Goal: Transaction & Acquisition: Purchase product/service

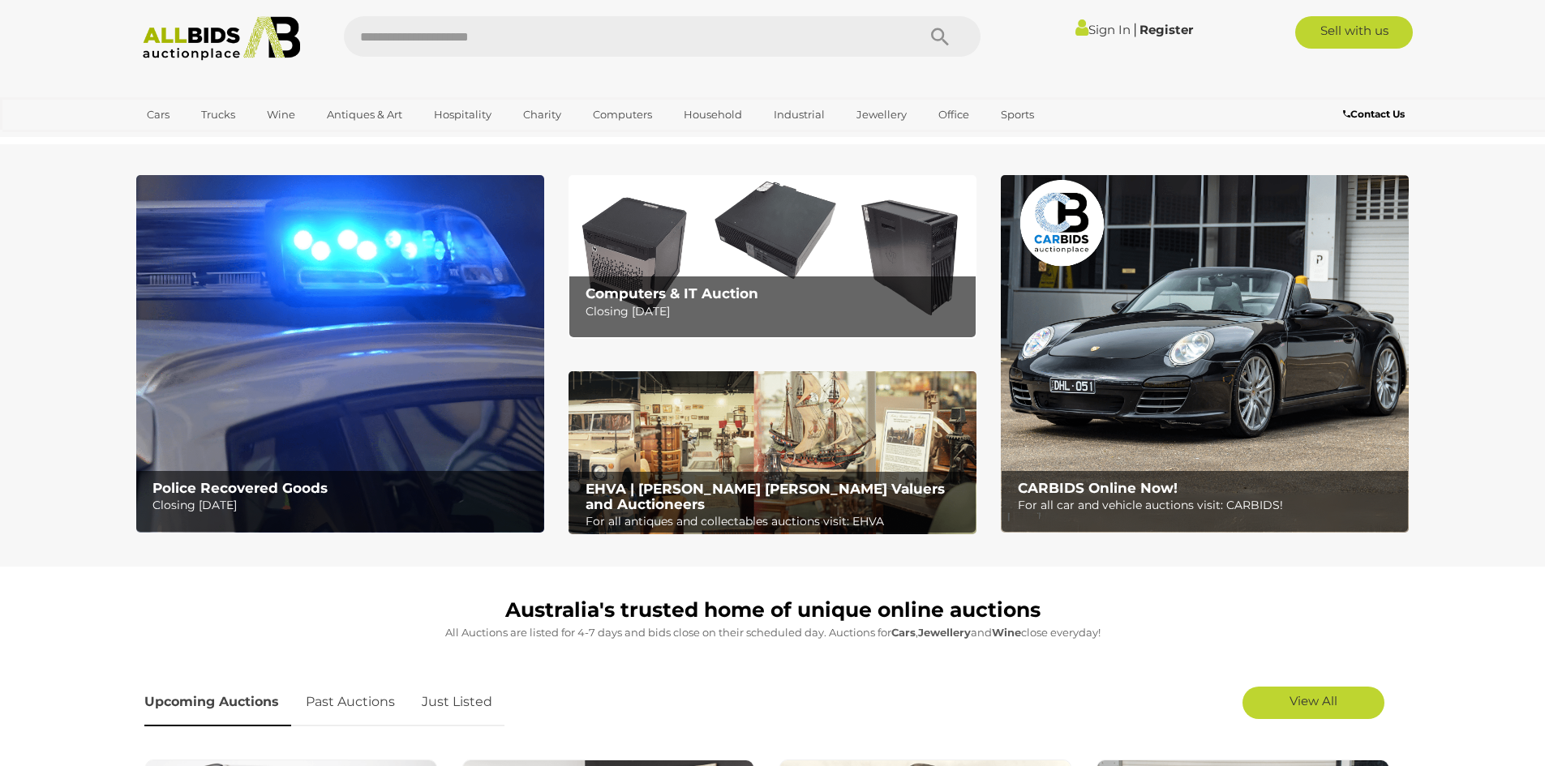
click at [340, 444] on img at bounding box center [340, 354] width 408 height 358
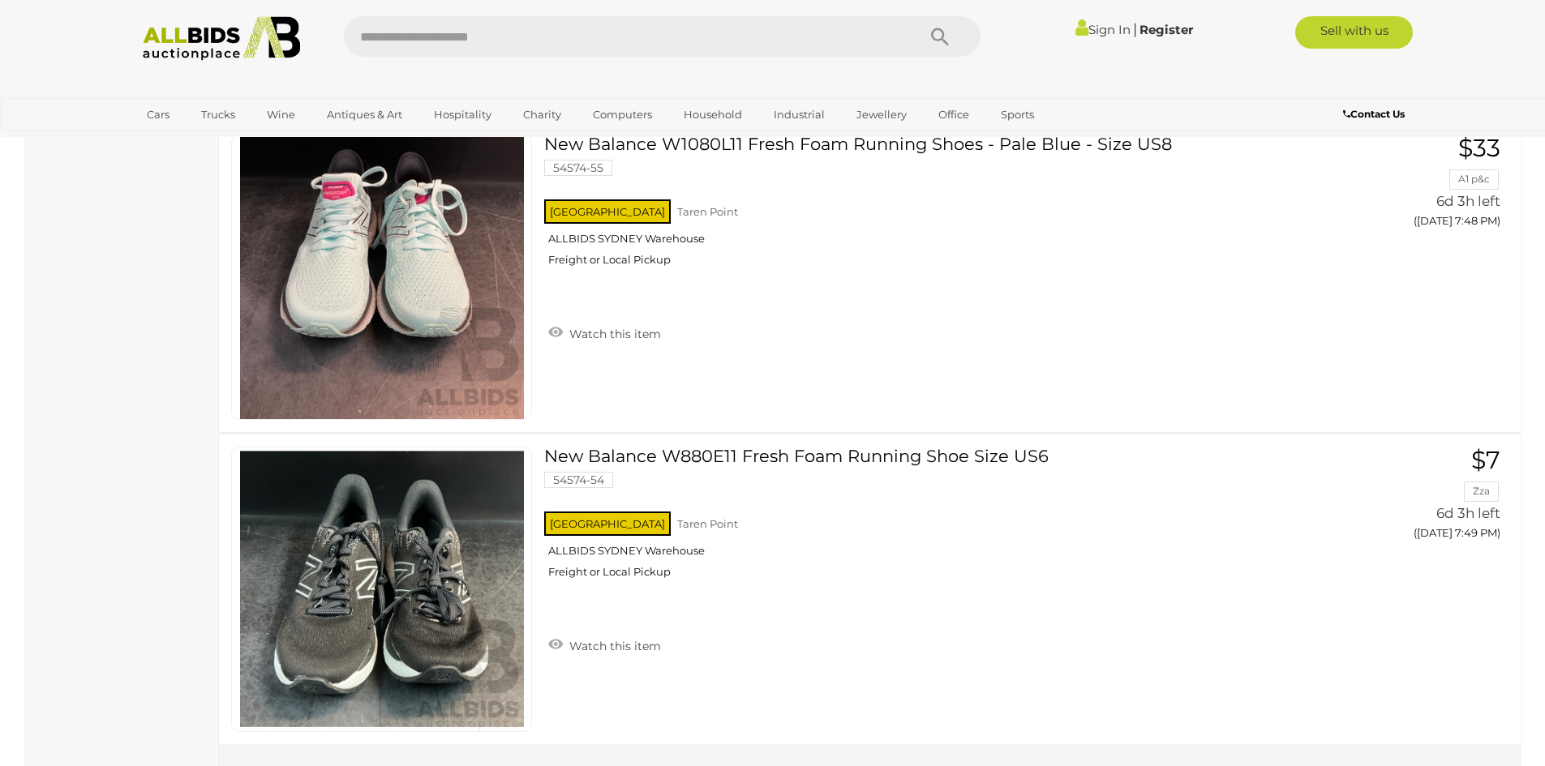
scroll to position [15568, 0]
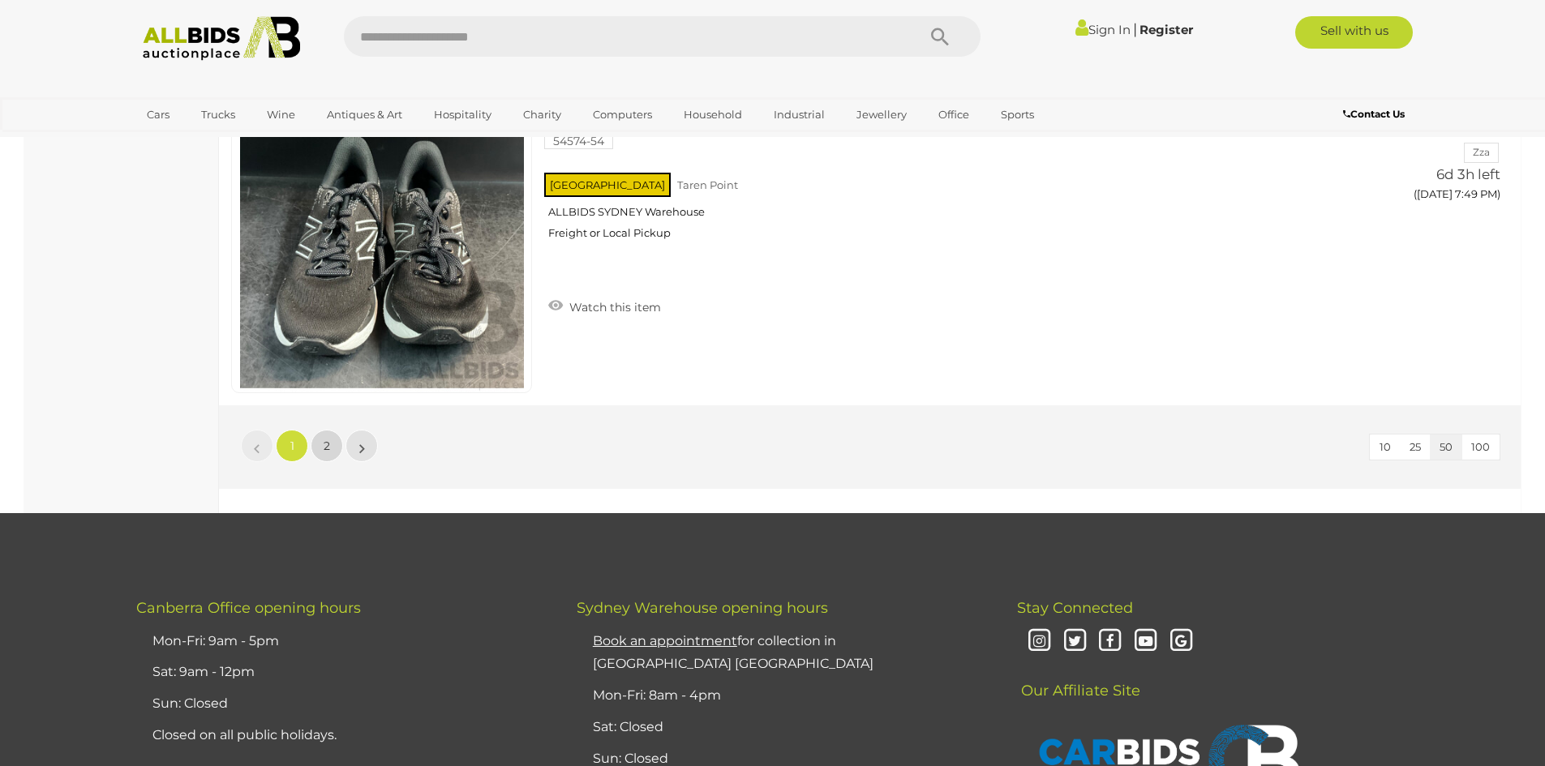
click at [314, 439] on link "2" at bounding box center [327, 446] width 32 height 32
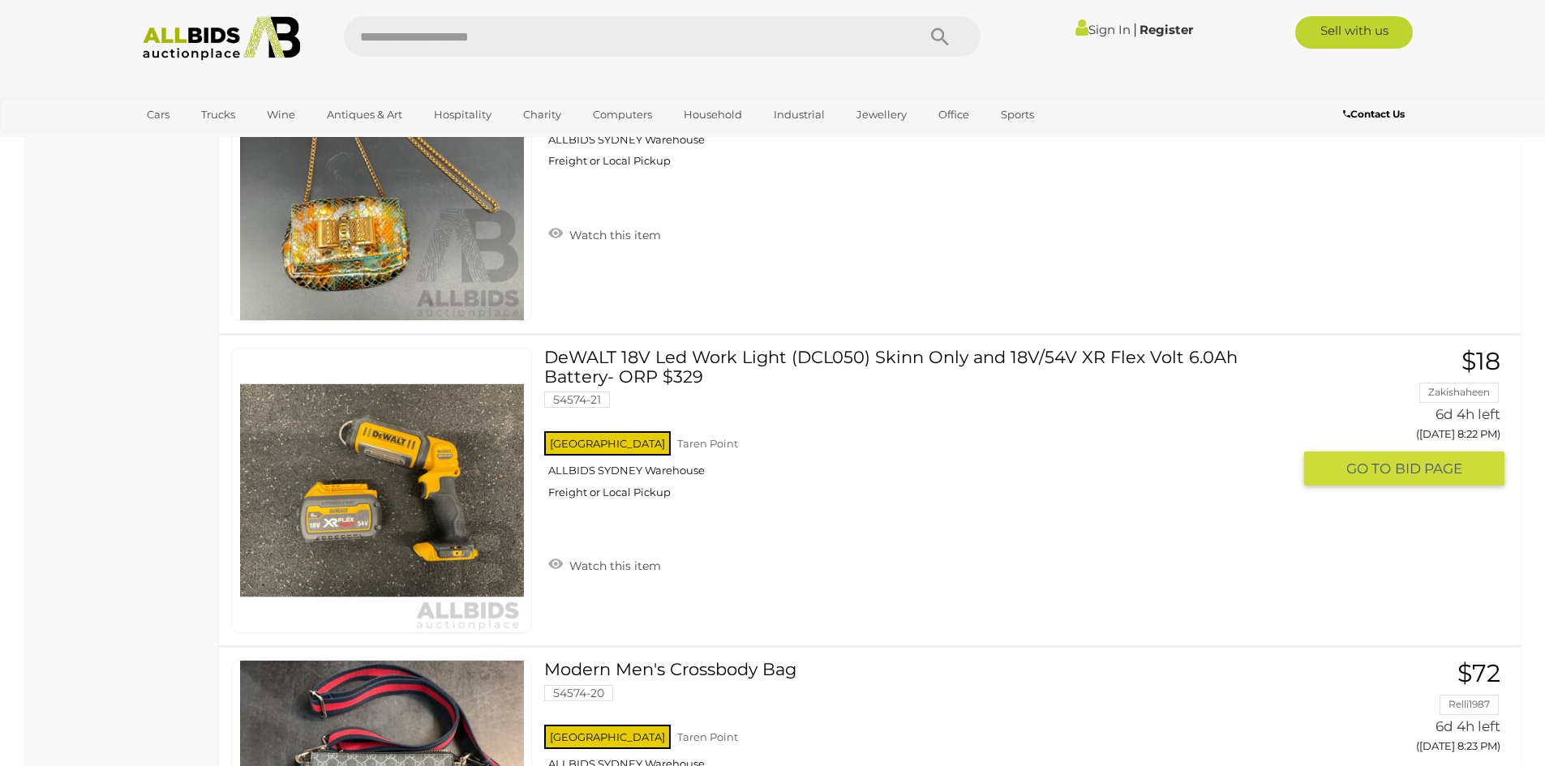
scroll to position [11554, 0]
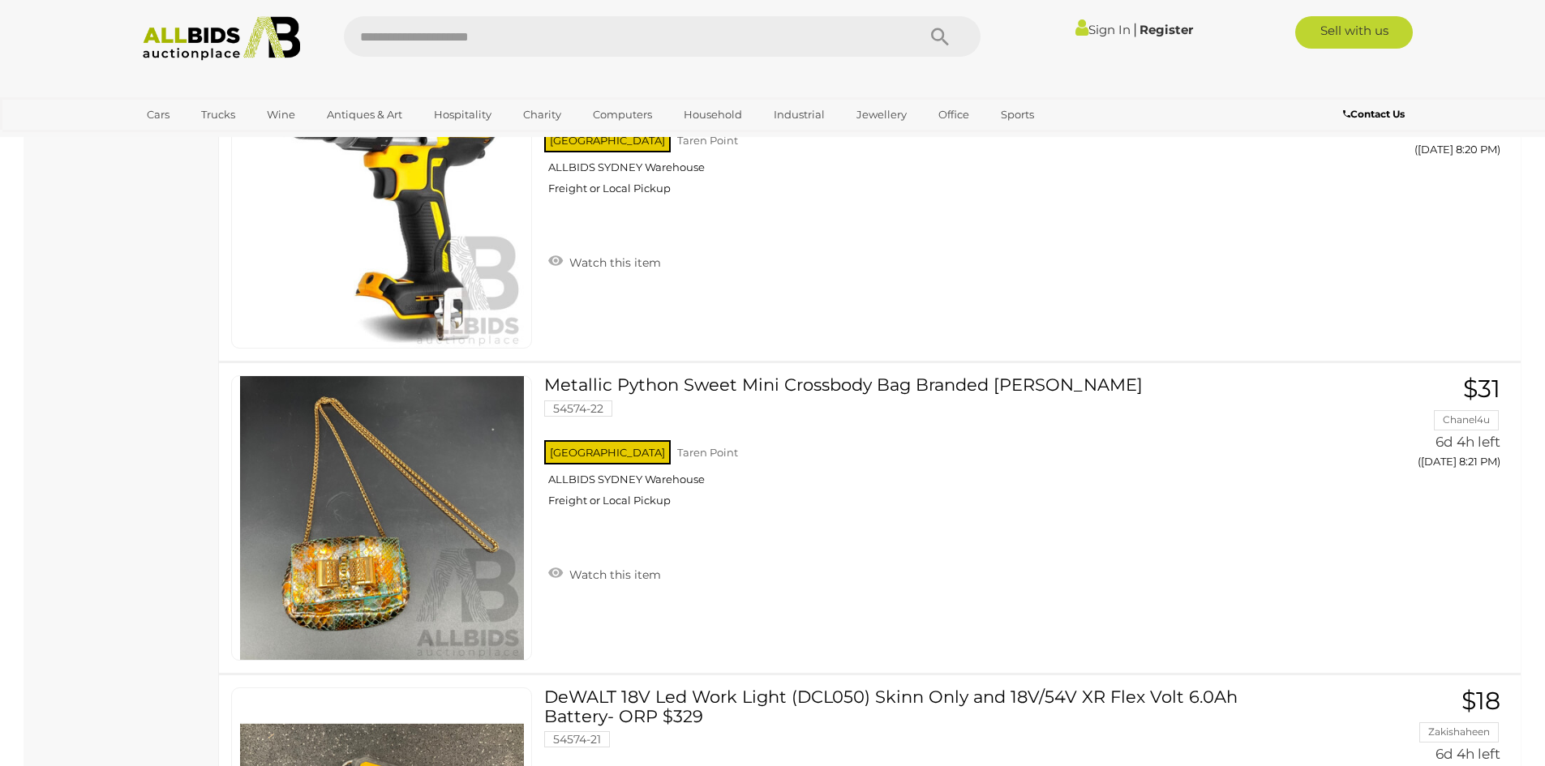
click at [221, 28] on img at bounding box center [222, 38] width 176 height 45
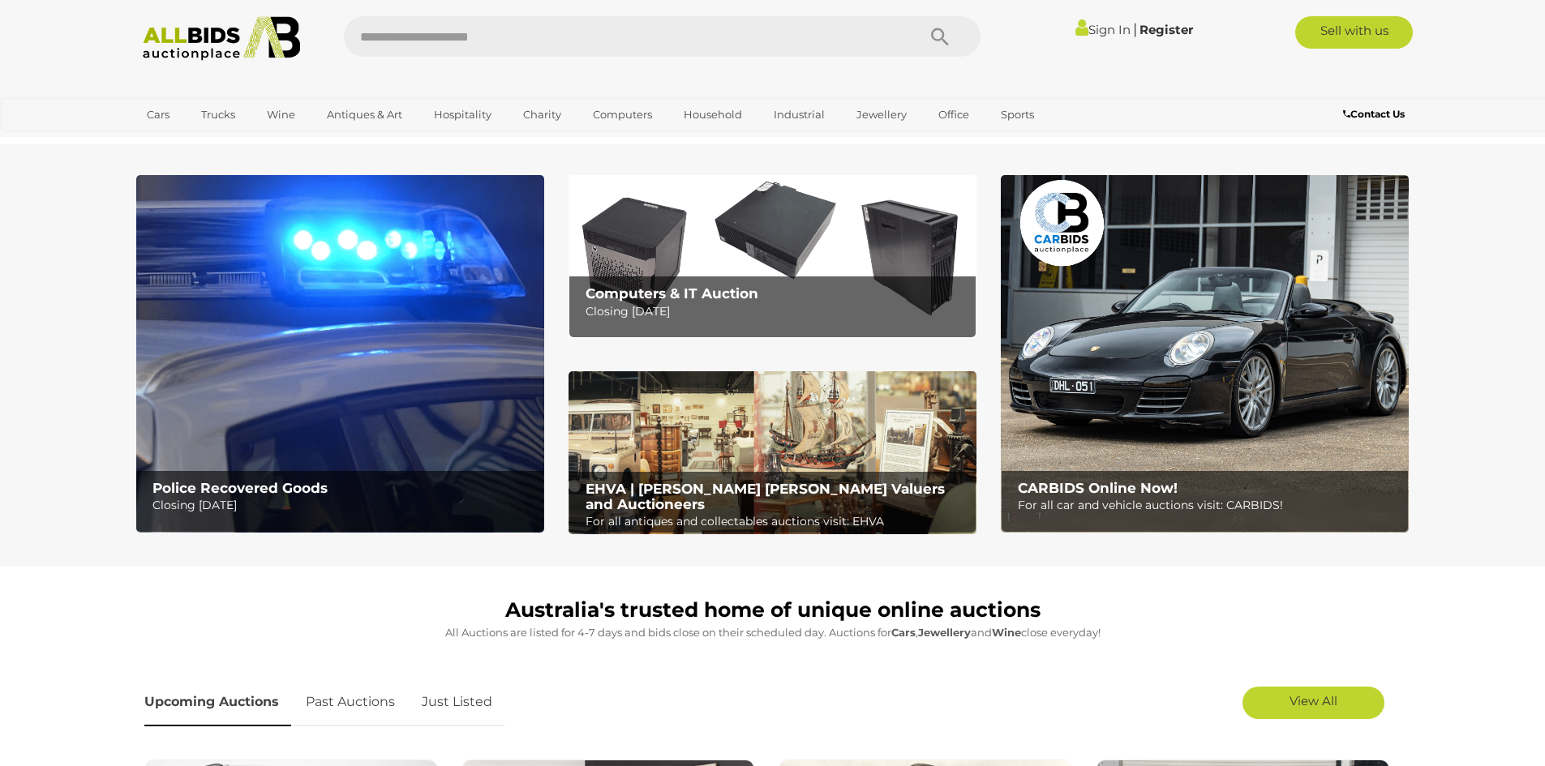
click at [778, 294] on h2 "Computers & IT Auction" at bounding box center [776, 293] width 382 height 15
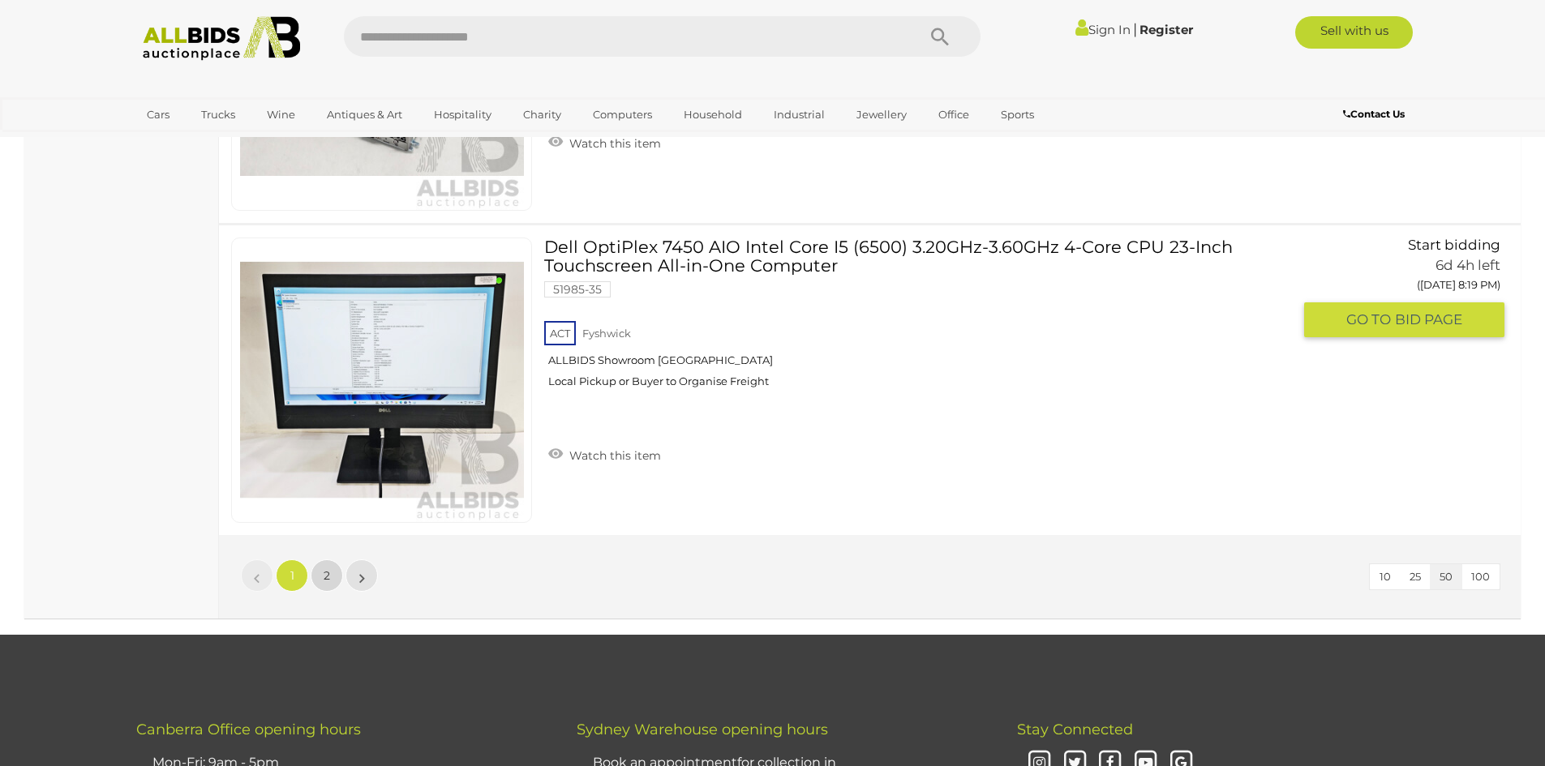
scroll to position [15325, 0]
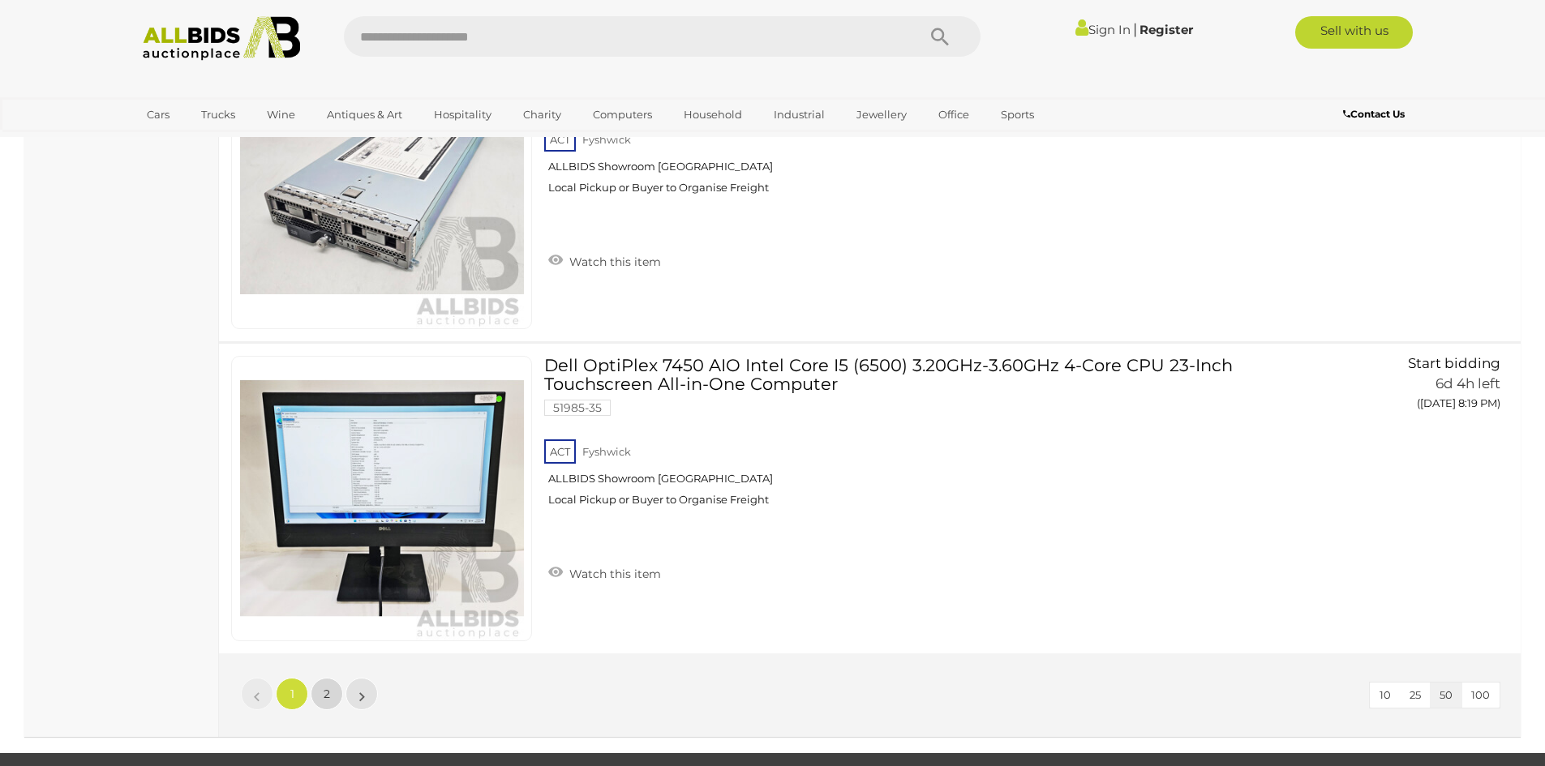
click at [326, 699] on span "2" at bounding box center [327, 694] width 6 height 15
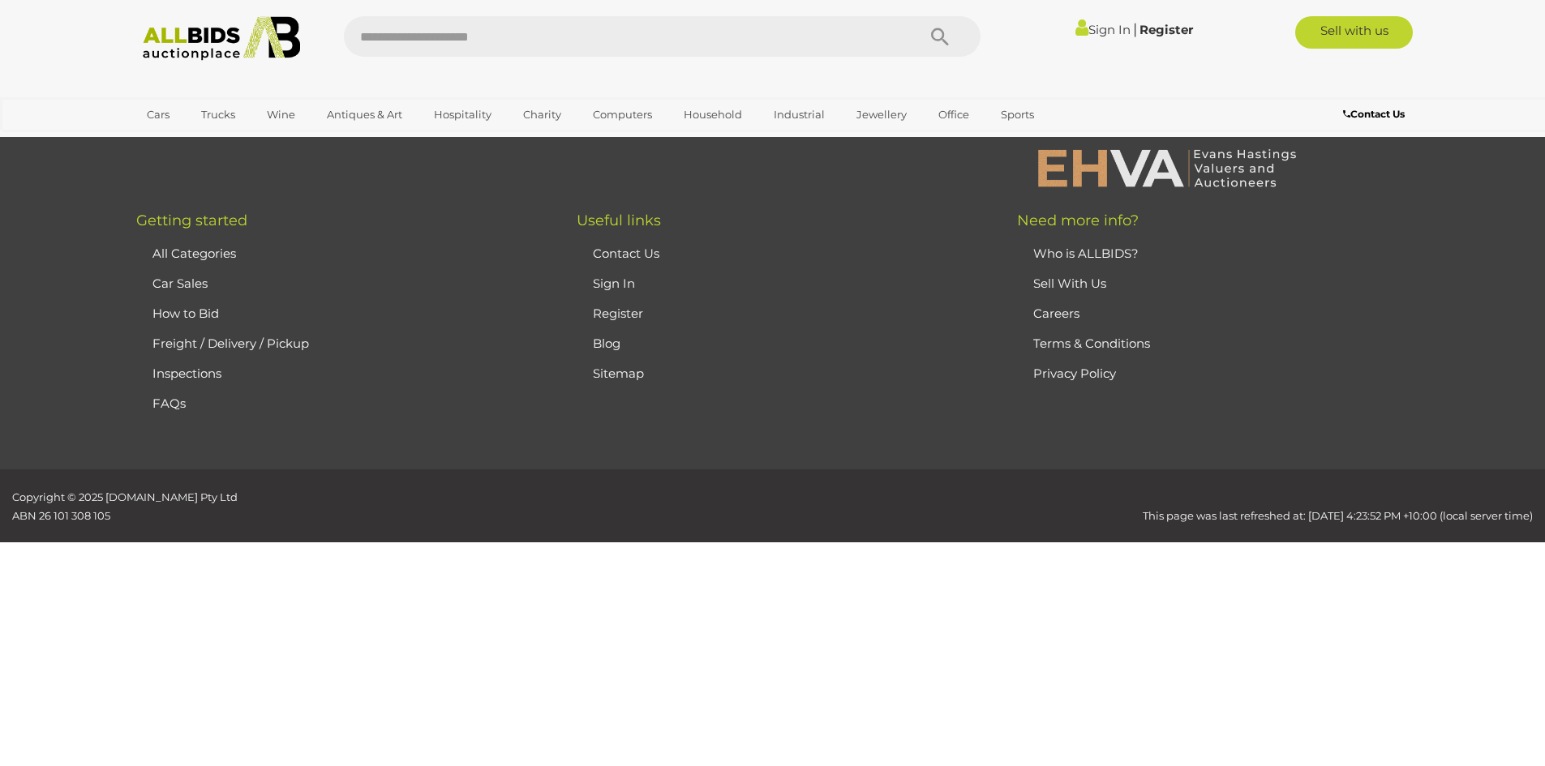
scroll to position [208, 0]
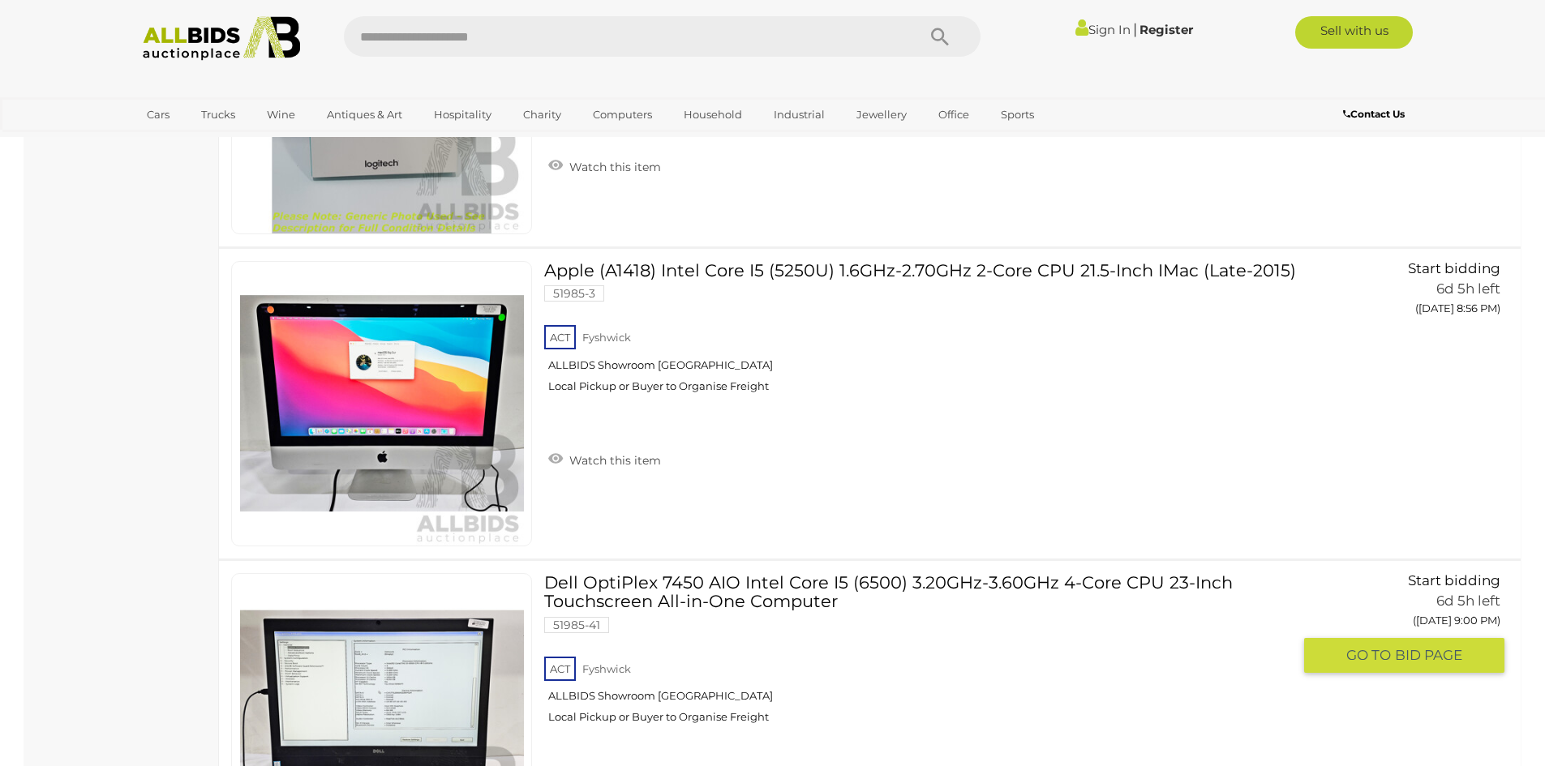
scroll to position [6532, 0]
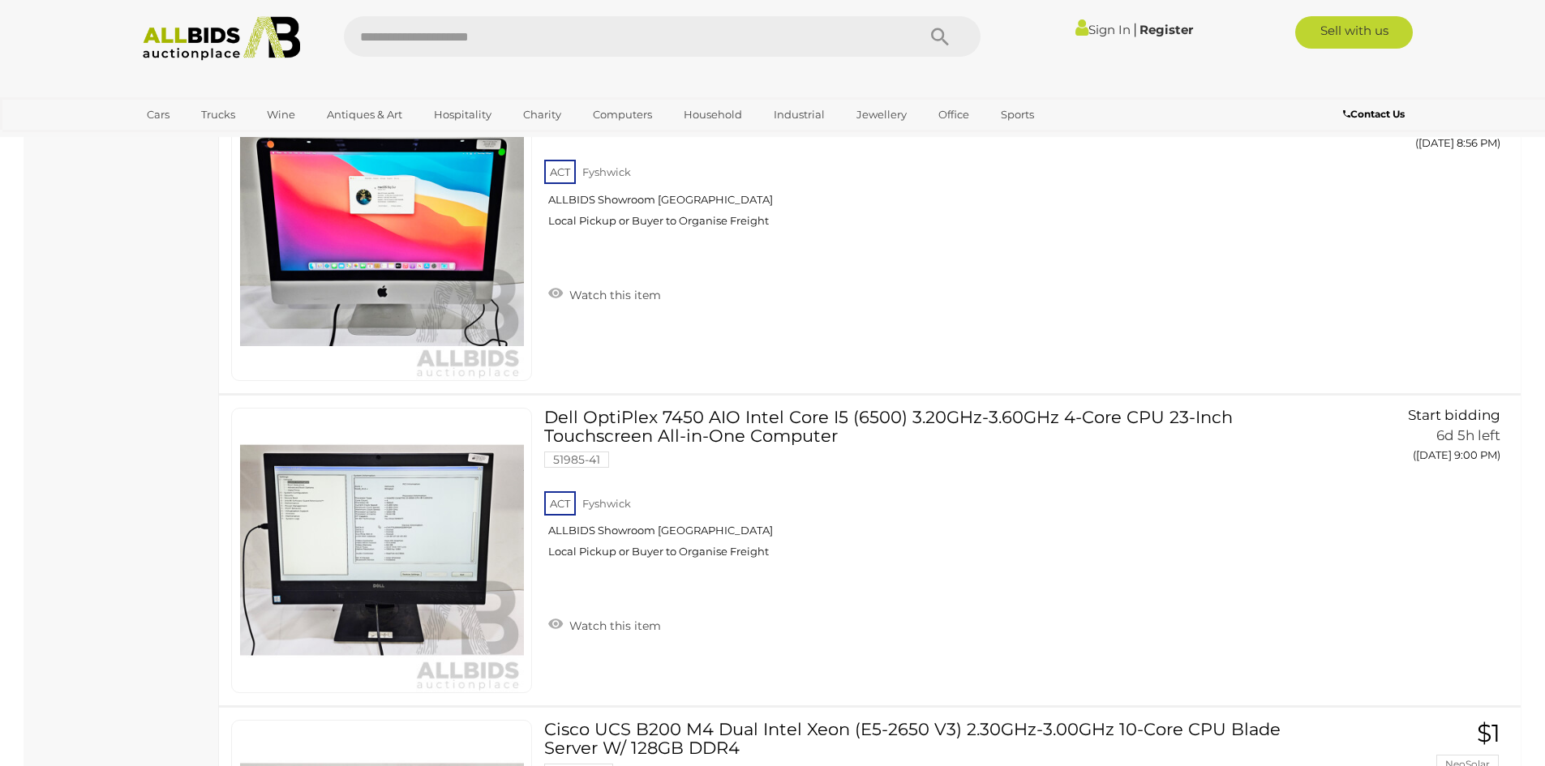
scroll to position [208, 0]
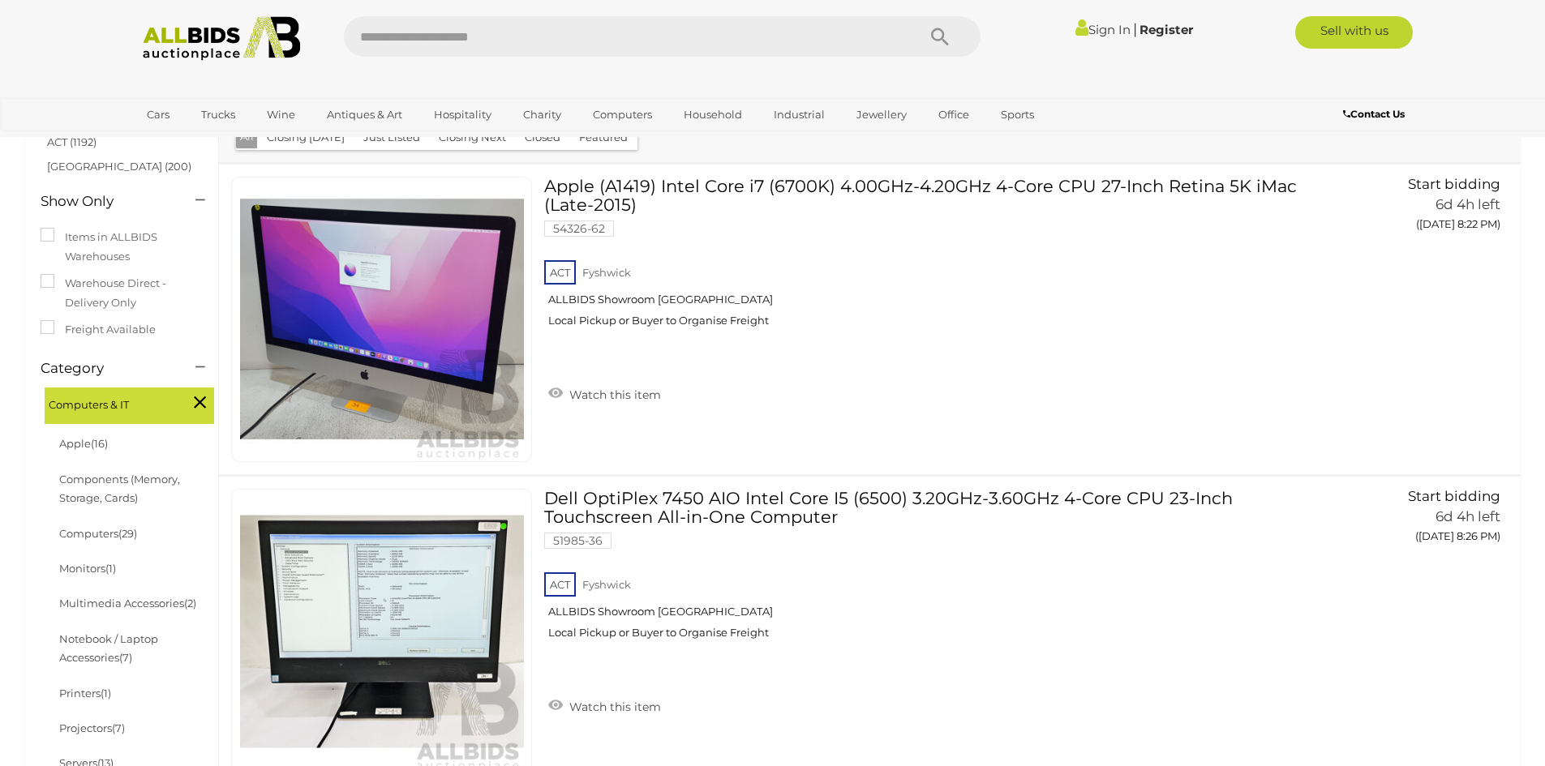
click at [208, 52] on img at bounding box center [222, 38] width 176 height 45
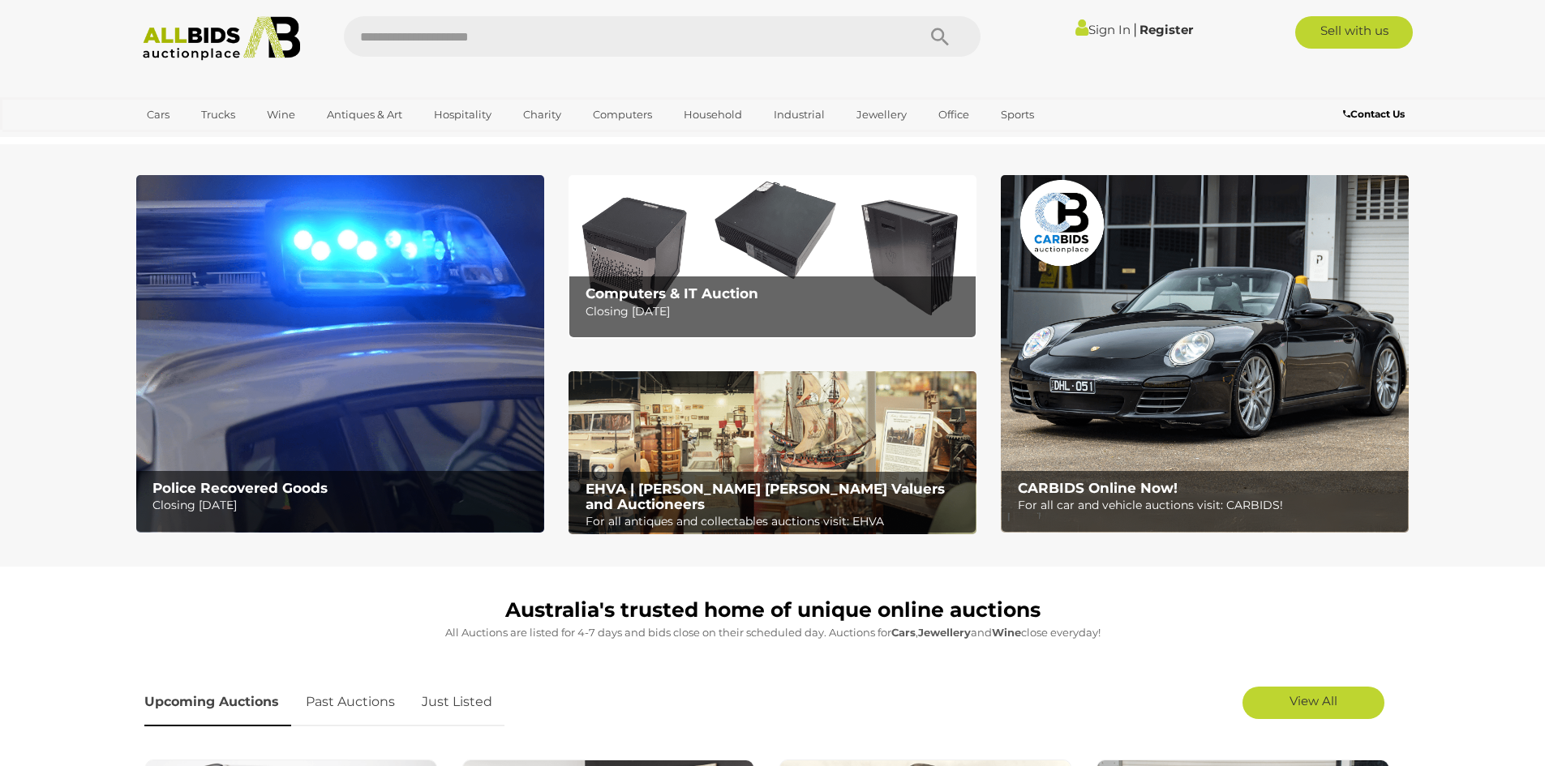
click at [1139, 414] on img at bounding box center [1205, 354] width 408 height 358
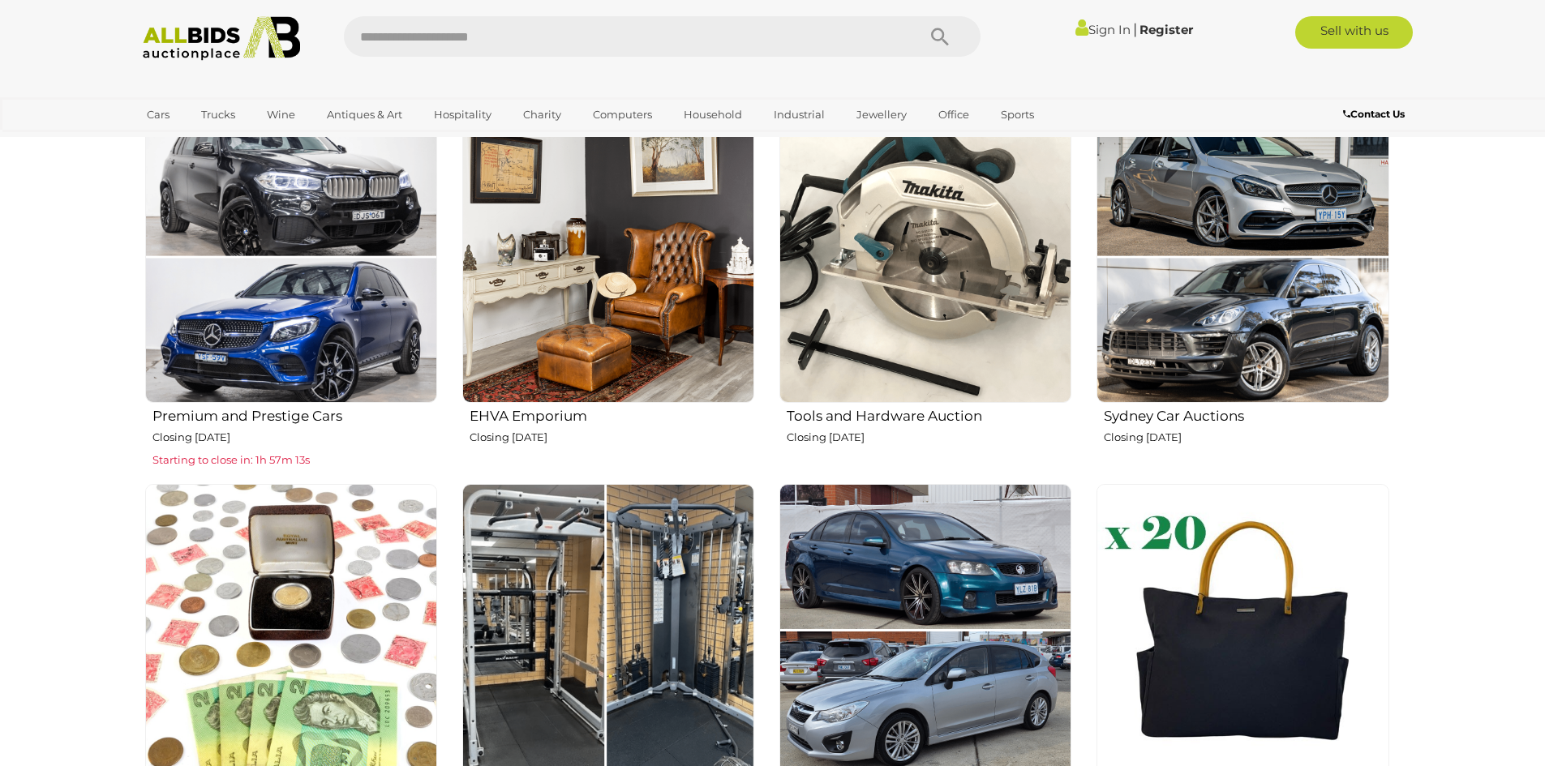
scroll to position [730, 0]
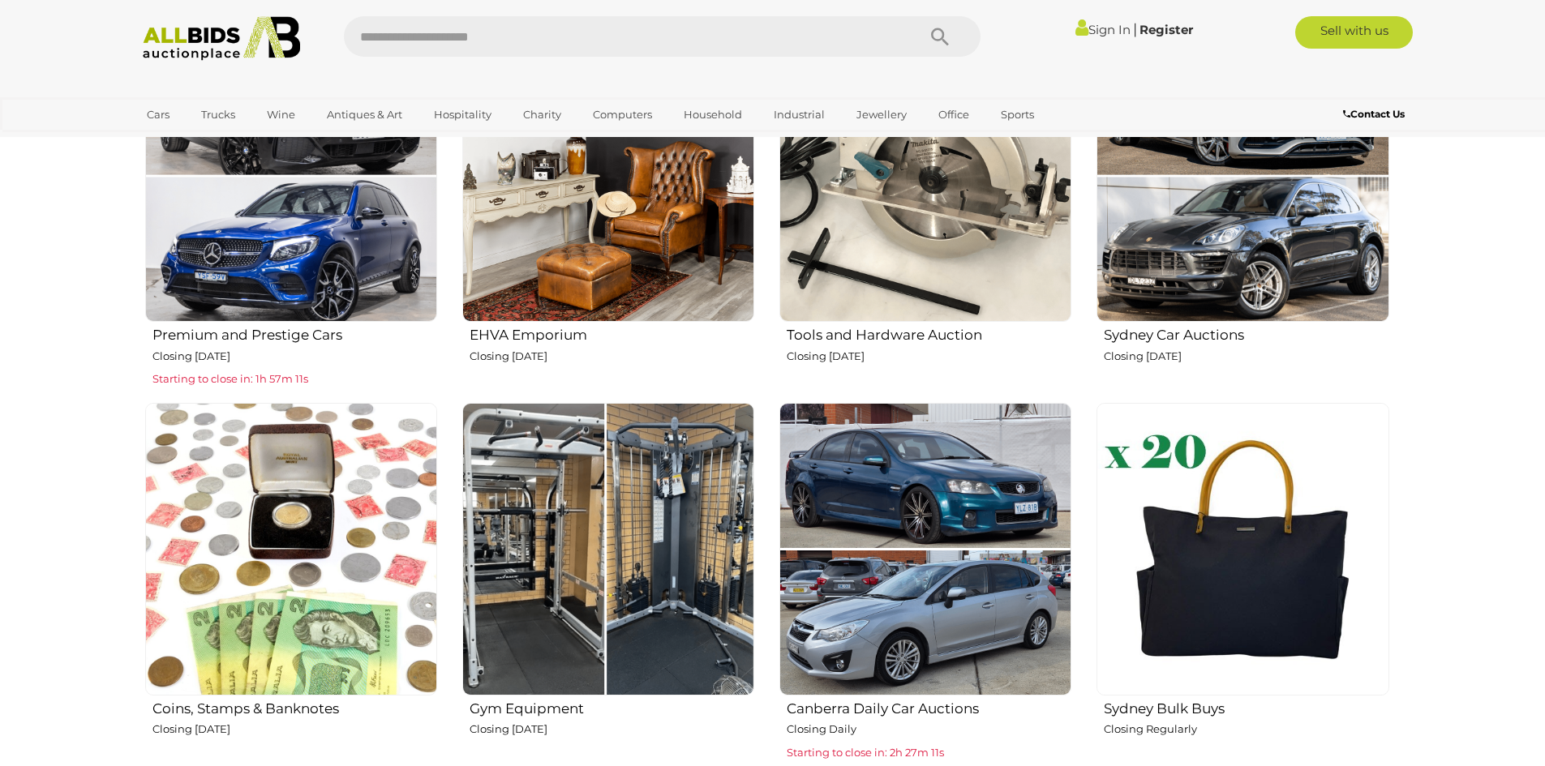
click at [930, 191] on img at bounding box center [925, 176] width 292 height 292
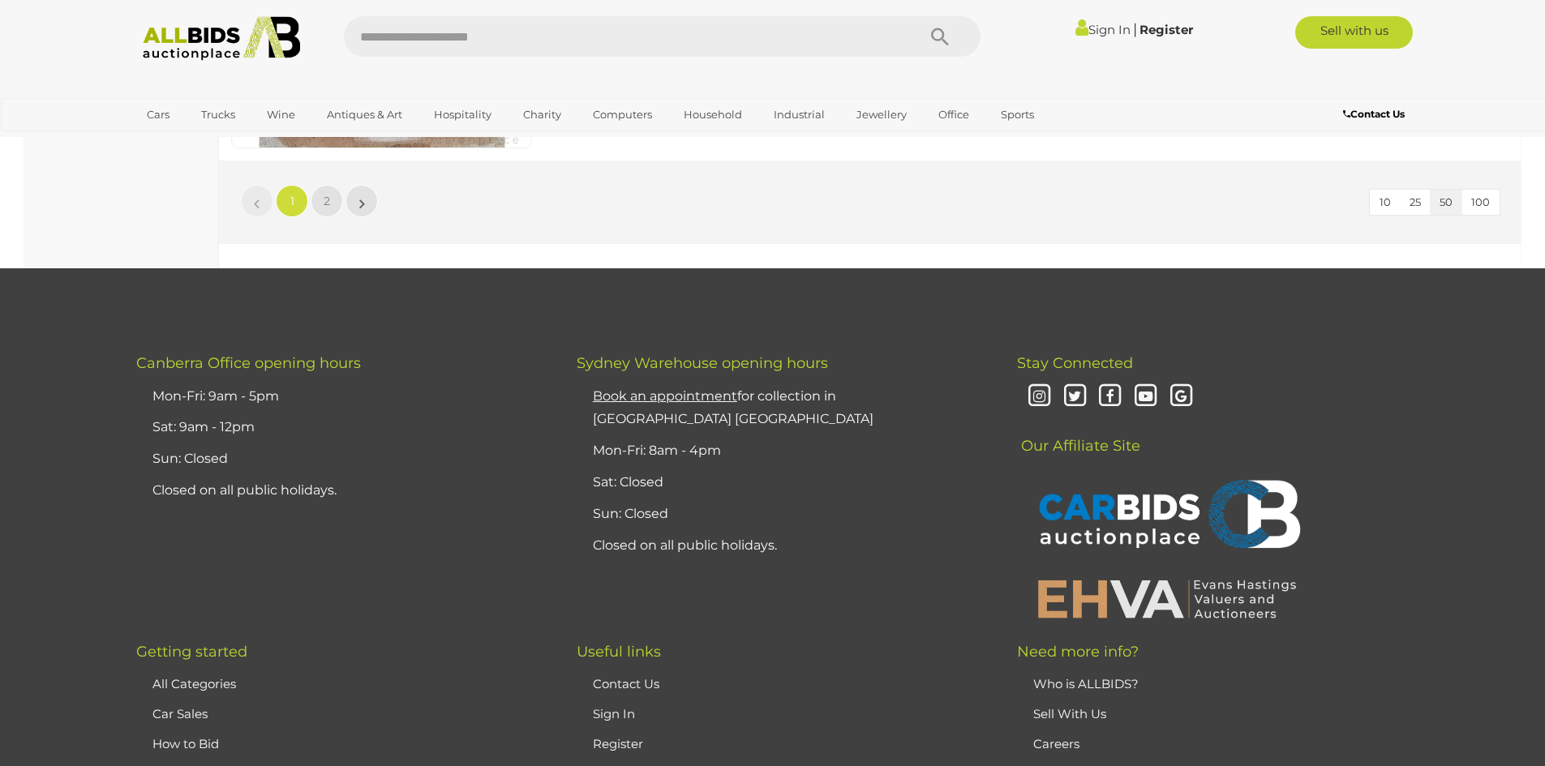
scroll to position [15183, 0]
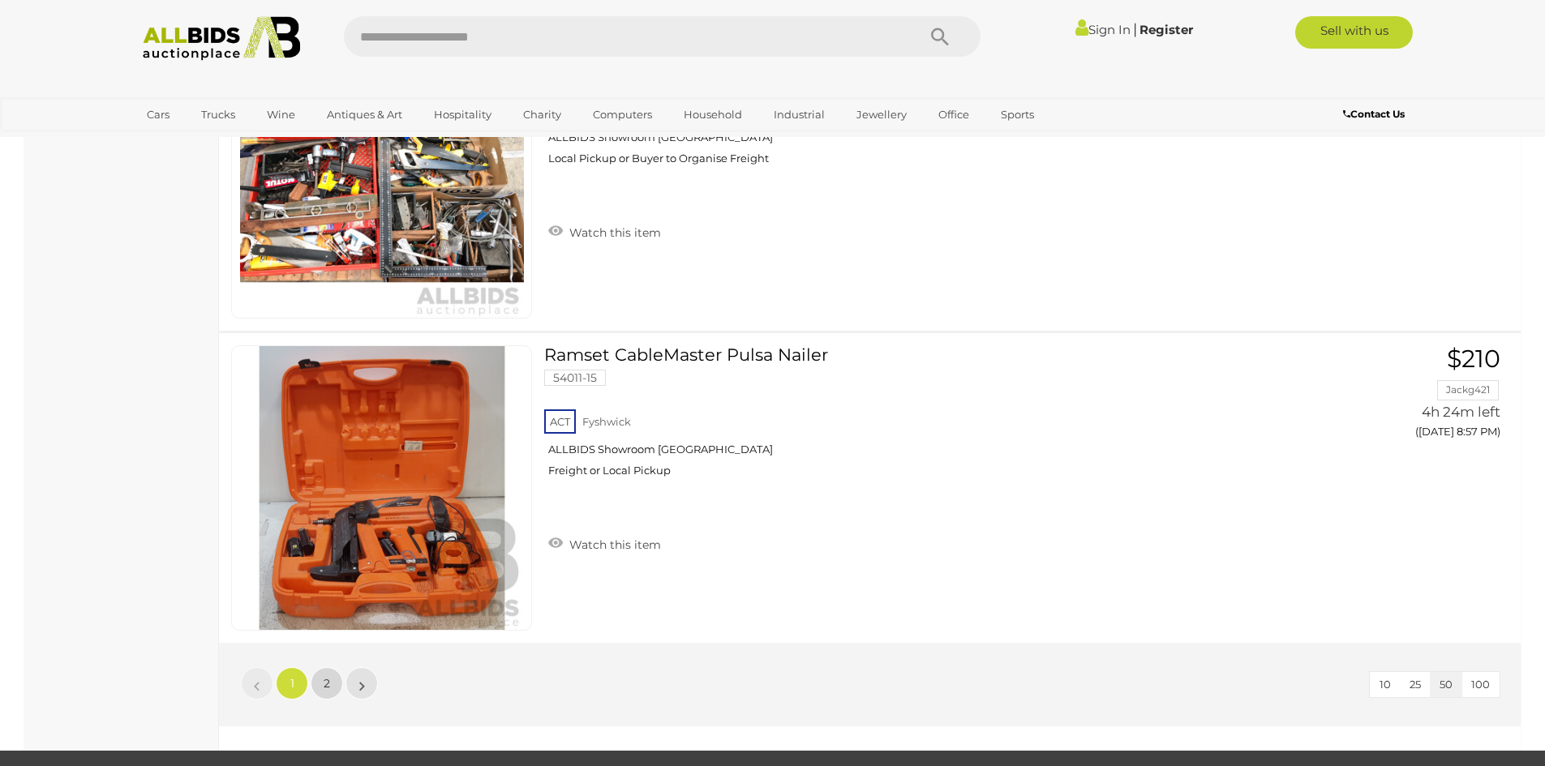
click at [330, 685] on link "2" at bounding box center [327, 683] width 32 height 32
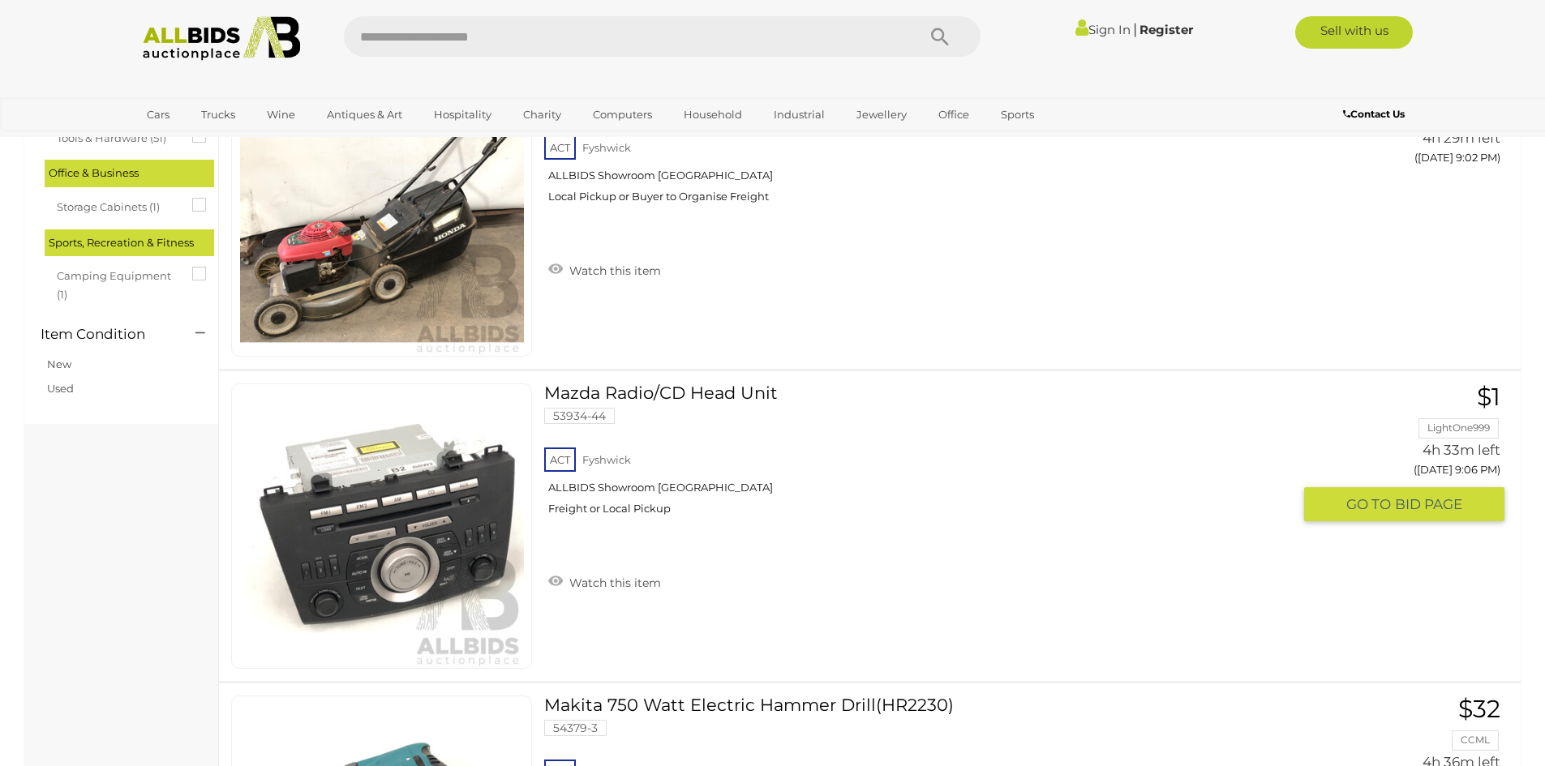
scroll to position [624, 0]
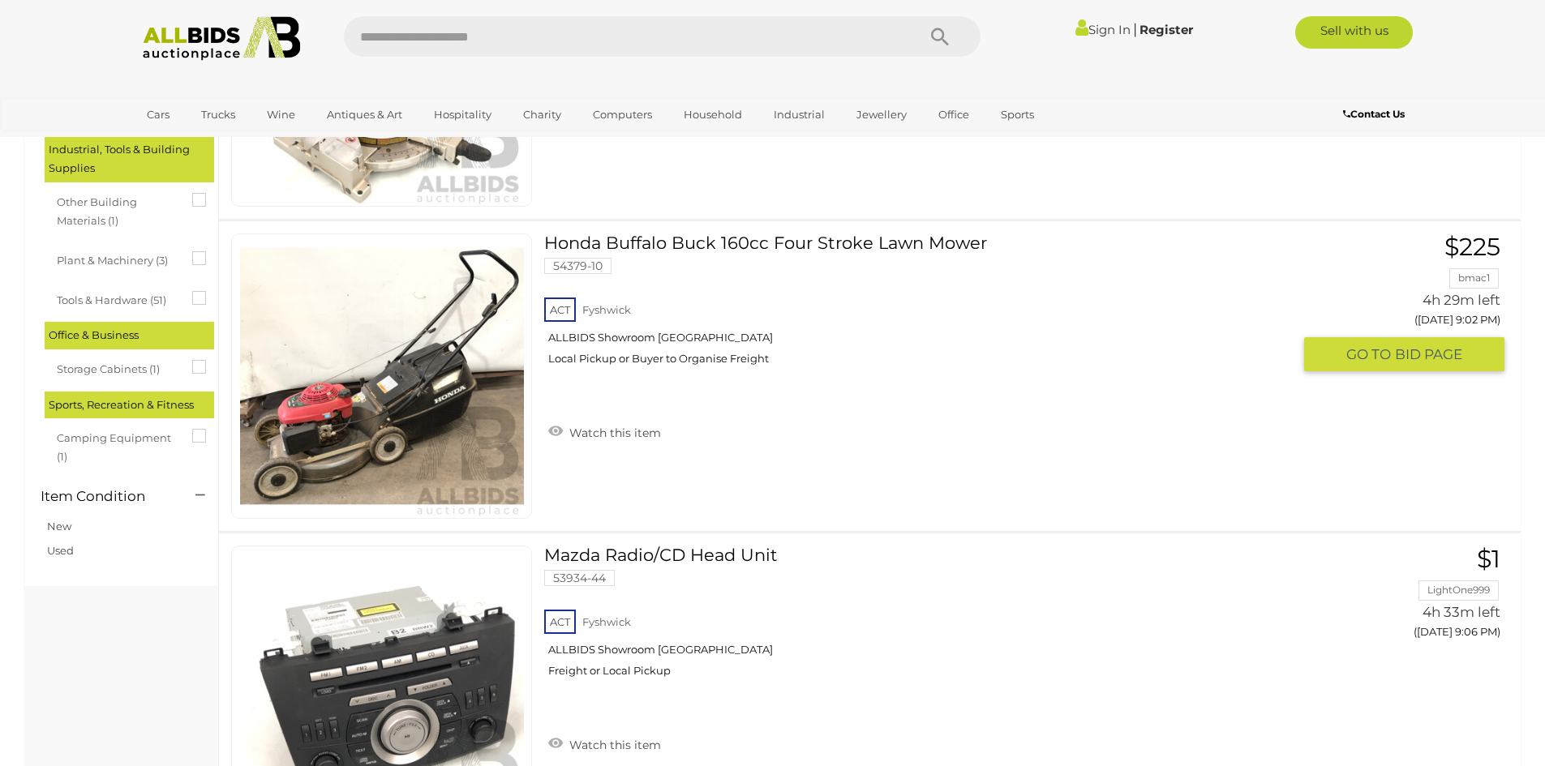
click at [744, 242] on link "Honda Buffalo Buck 160cc Four Stroke Lawn Mower 54379-10 ACT [GEOGRAPHIC_DATA]" at bounding box center [923, 306] width 735 height 144
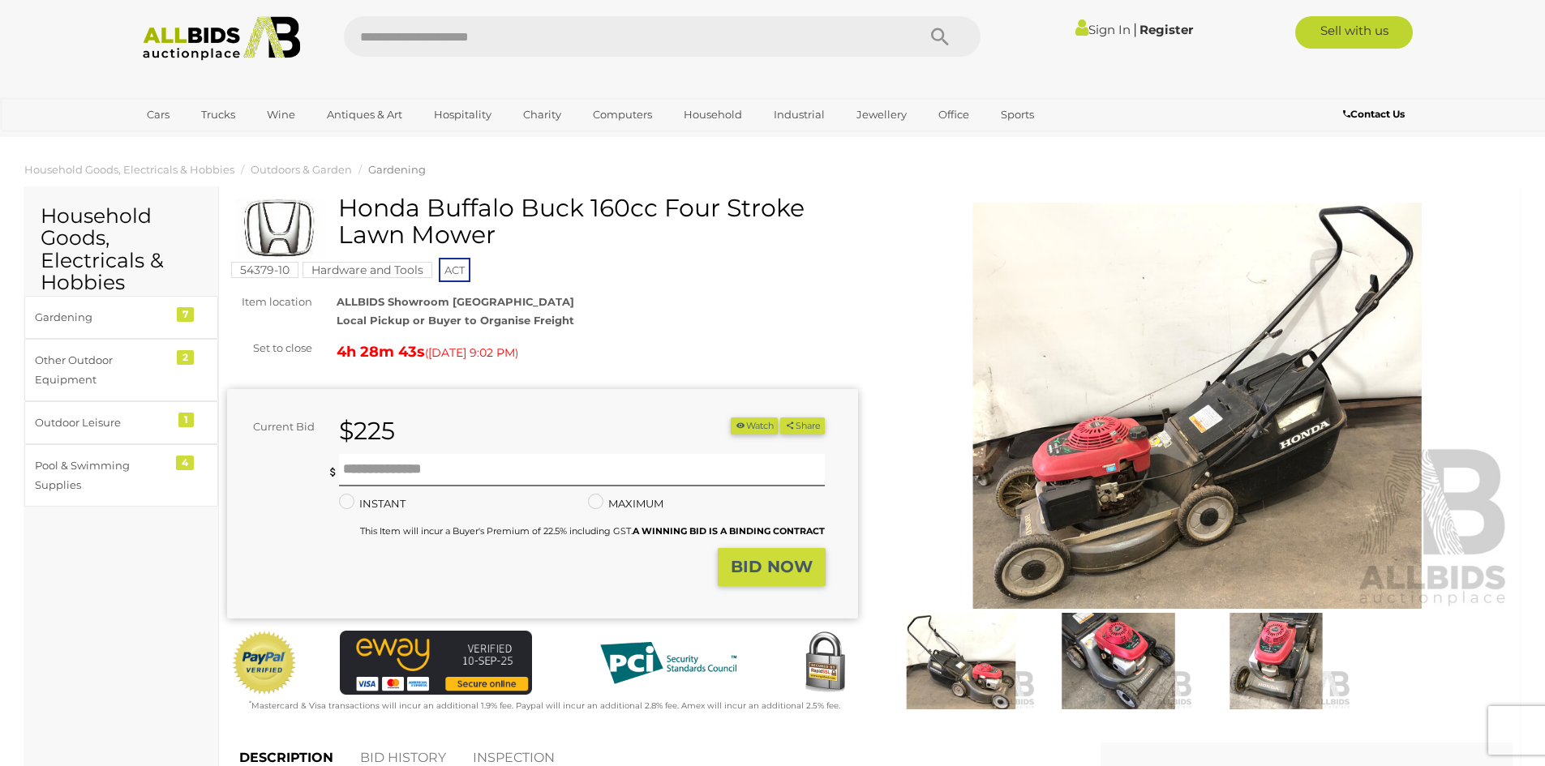
click at [1059, 354] on img at bounding box center [1197, 406] width 631 height 406
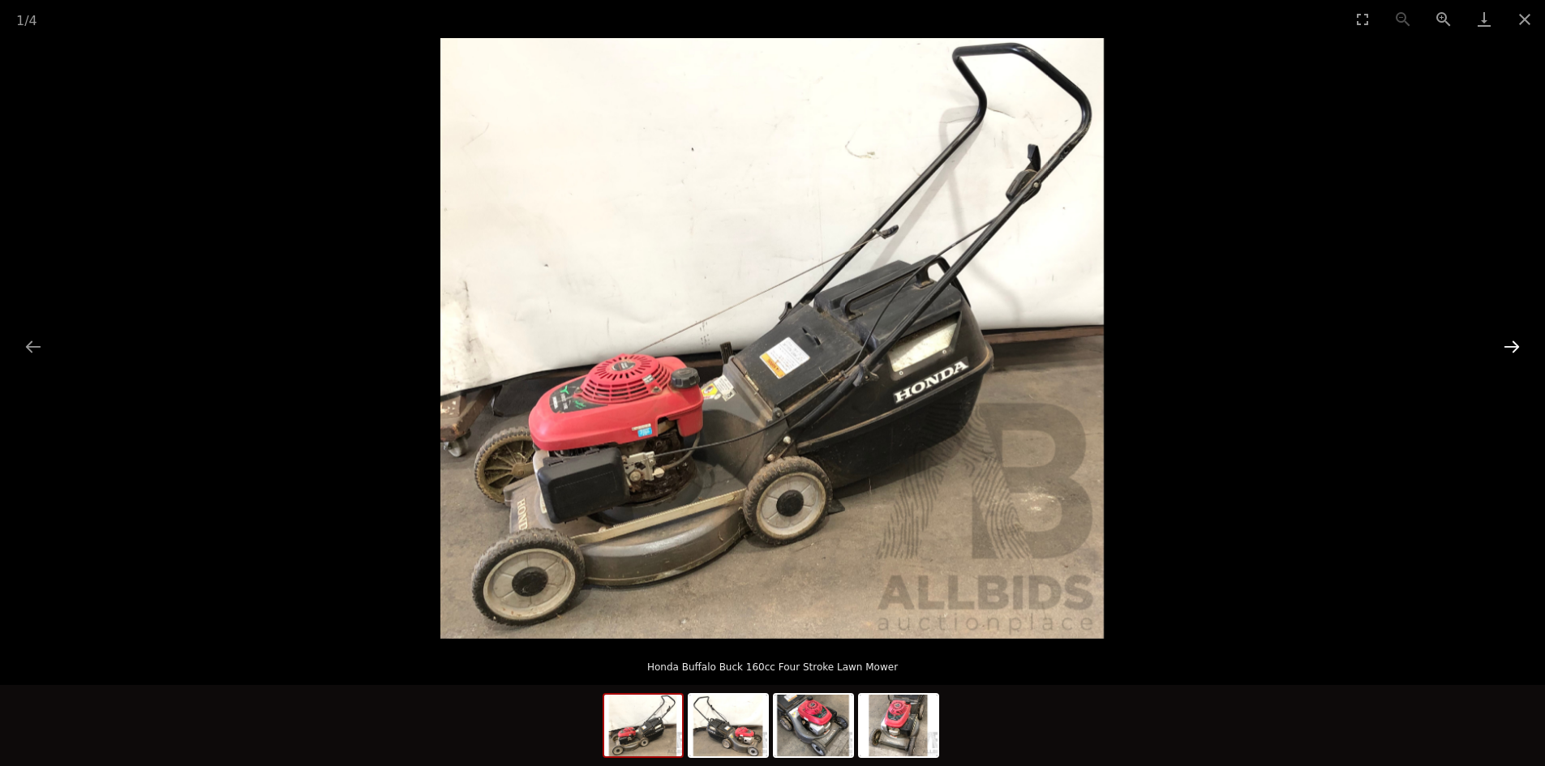
click at [1518, 350] on button "Next slide" at bounding box center [1511, 347] width 34 height 32
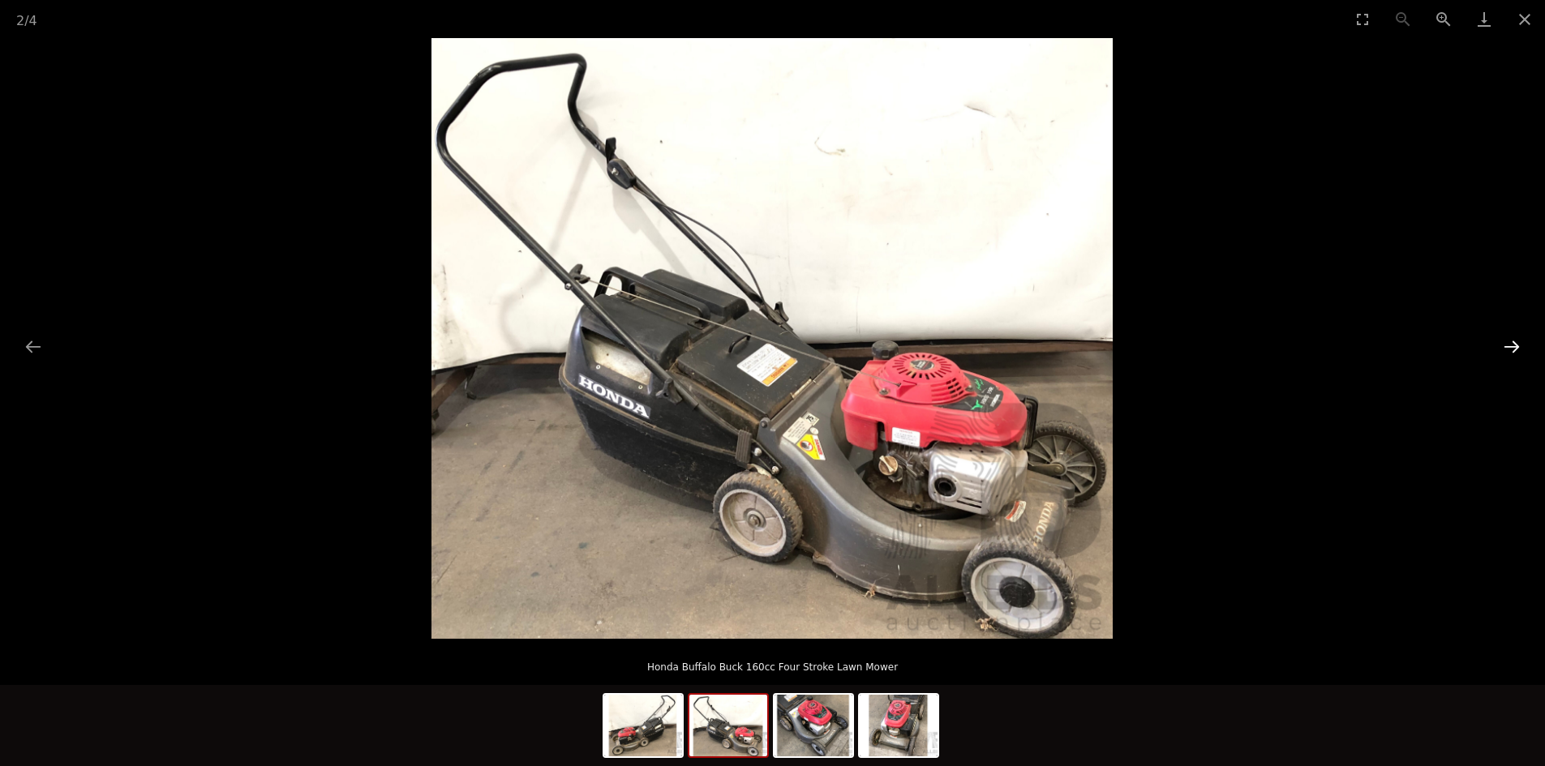
click at [1516, 350] on button "Next slide" at bounding box center [1511, 347] width 34 height 32
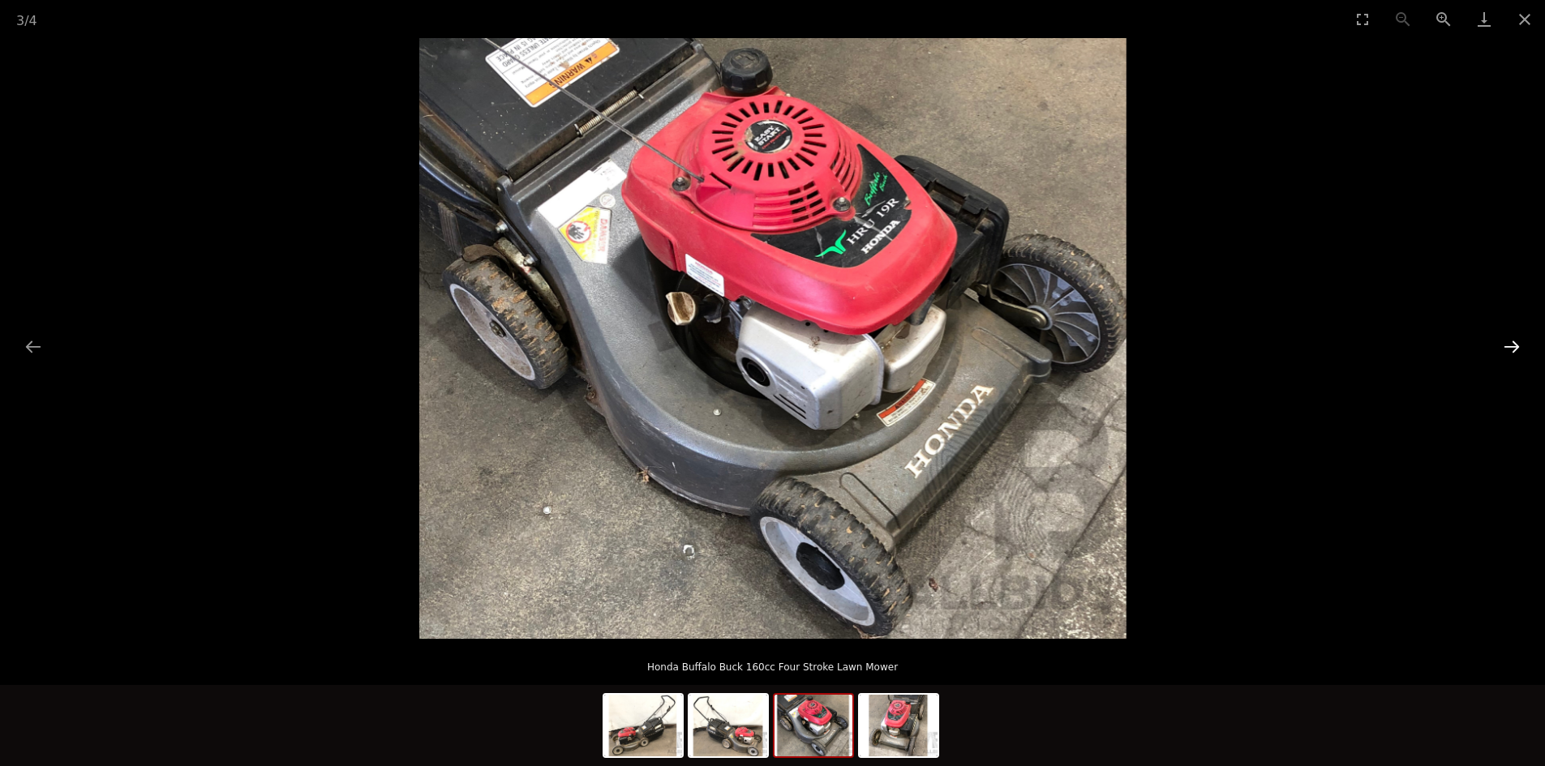
click at [1515, 349] on button "Next slide" at bounding box center [1511, 347] width 34 height 32
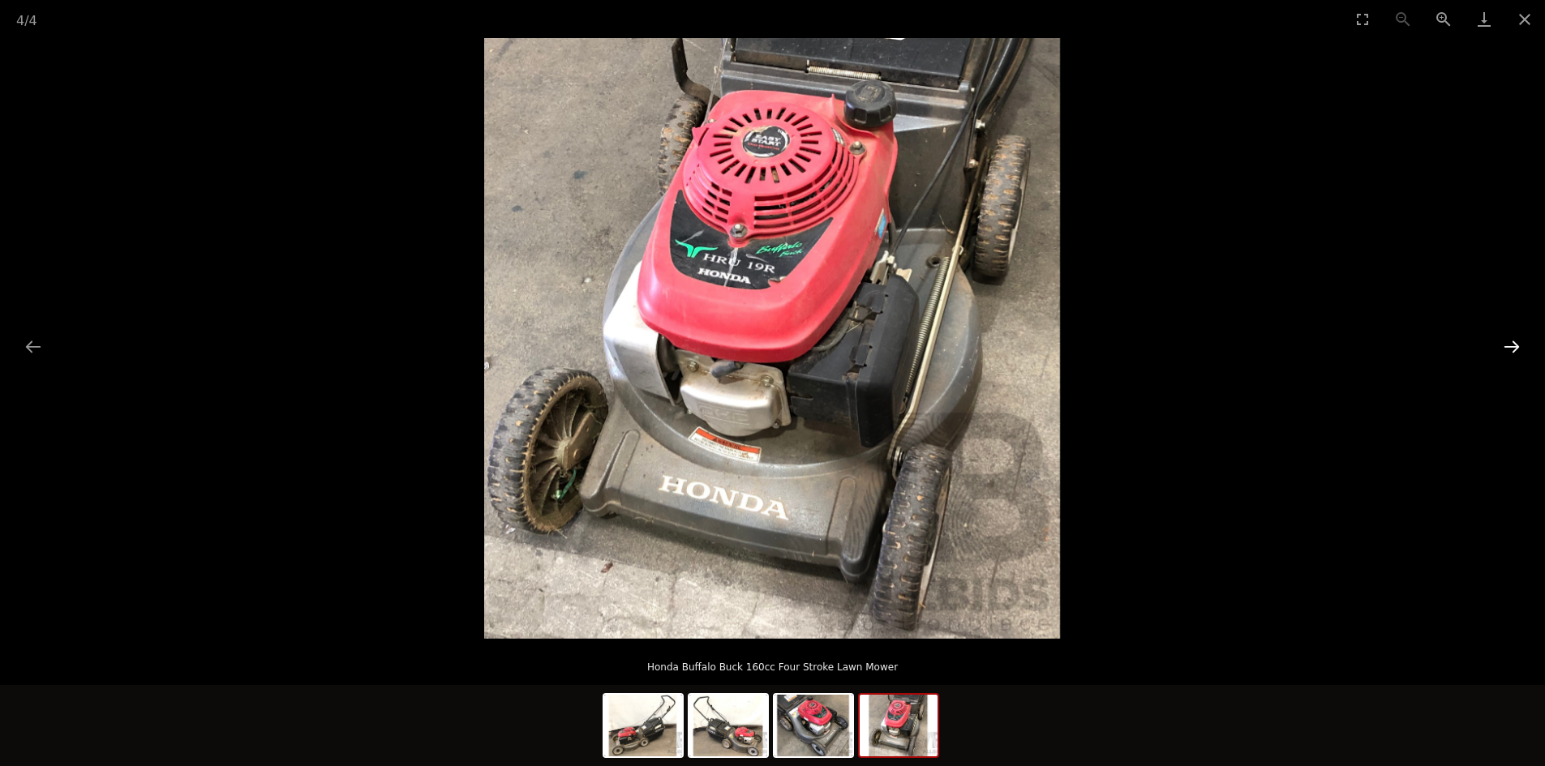
click at [1506, 341] on button "Next slide" at bounding box center [1511, 347] width 34 height 32
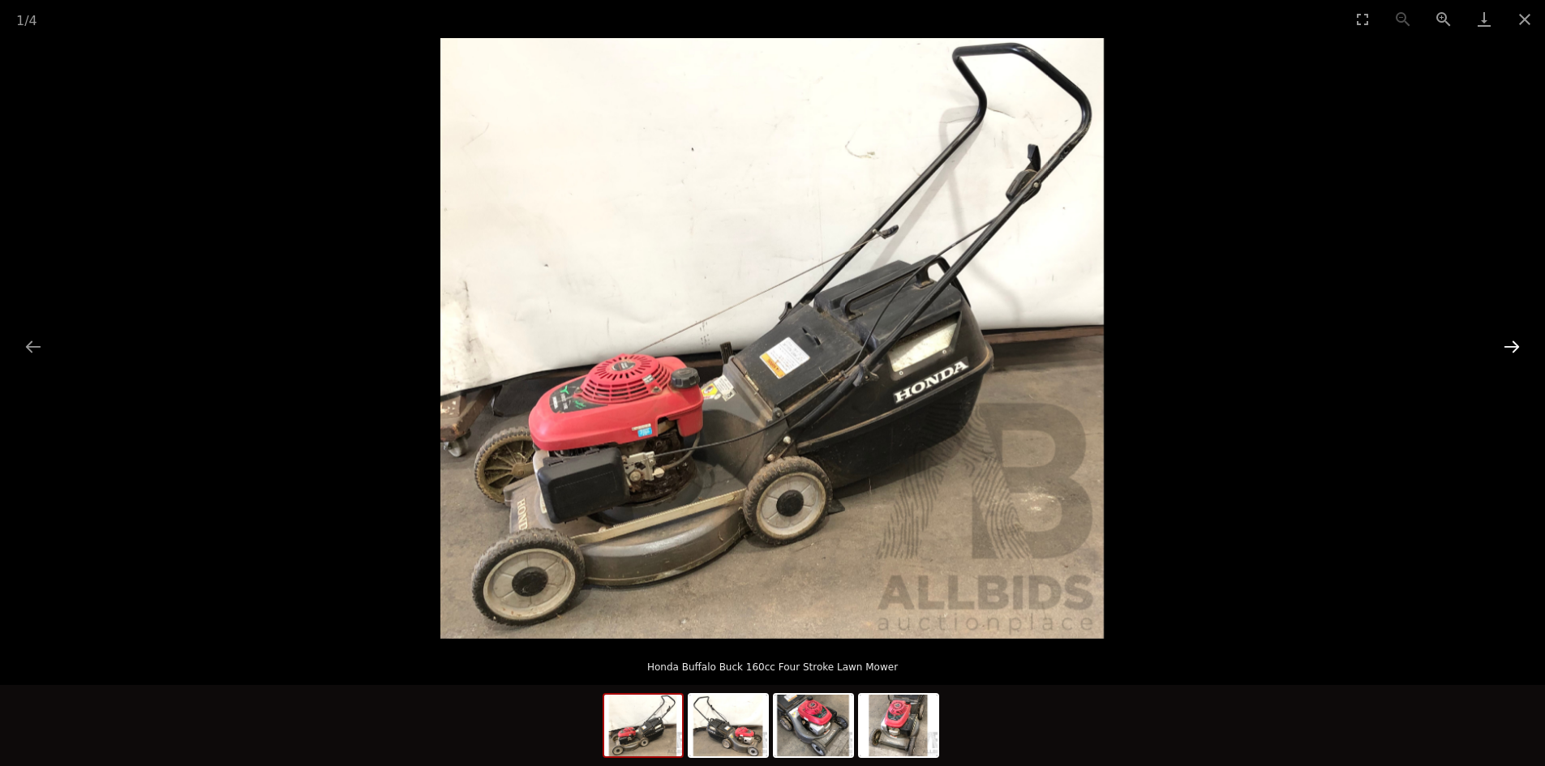
click at [1506, 341] on button "Next slide" at bounding box center [1511, 347] width 34 height 32
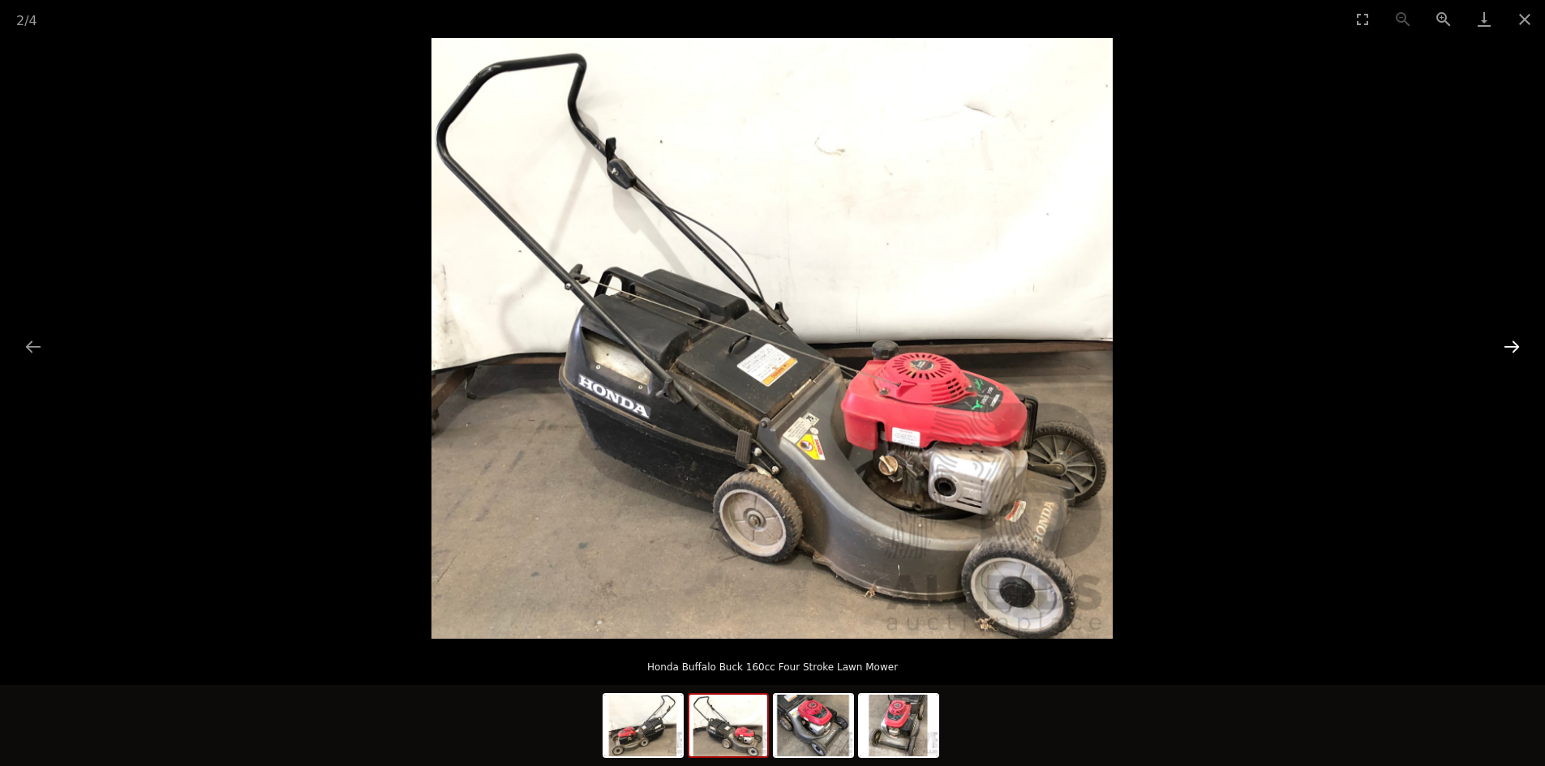
click at [1506, 341] on button "Next slide" at bounding box center [1511, 347] width 34 height 32
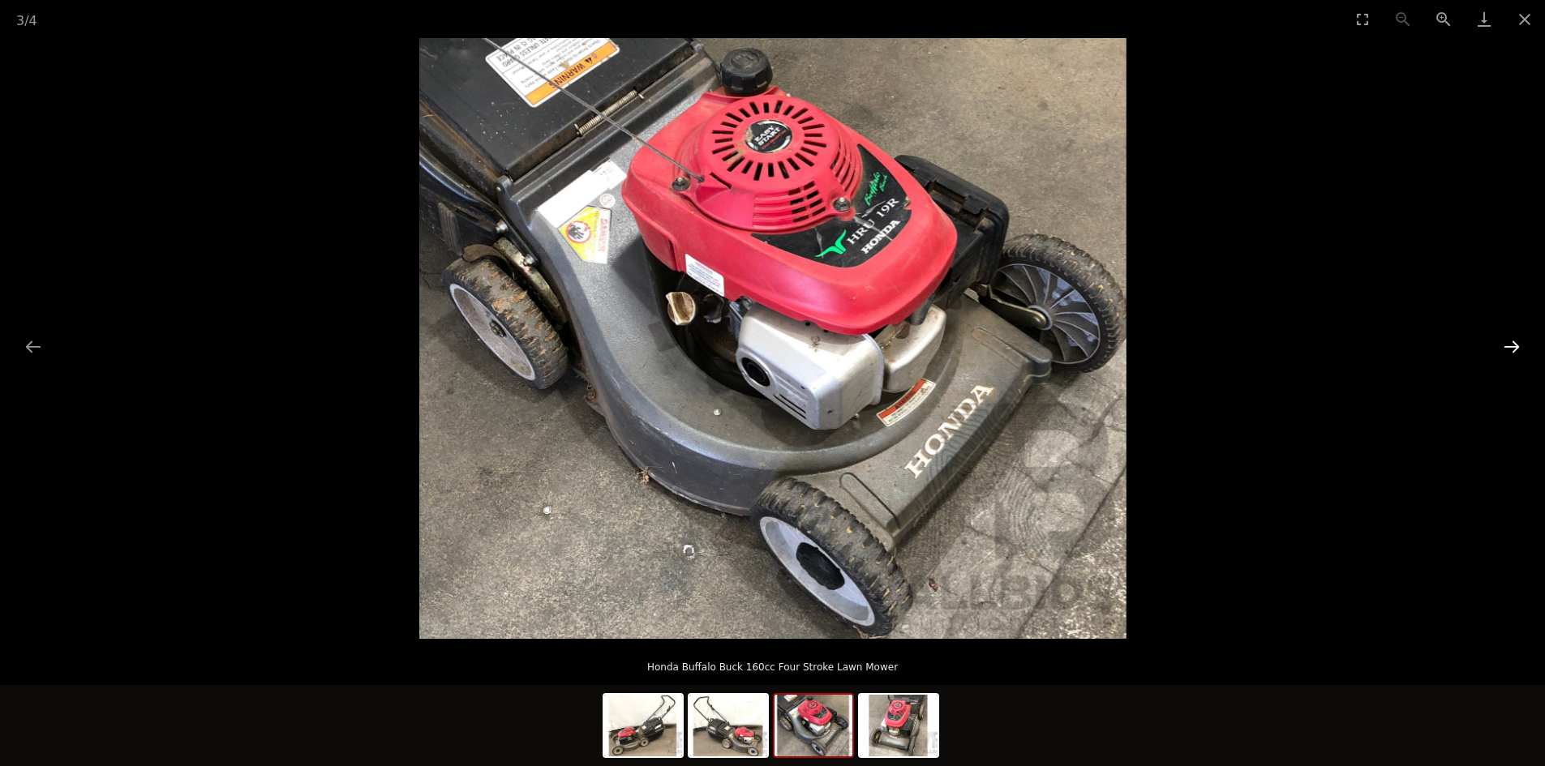
click at [1505, 341] on button "Next slide" at bounding box center [1511, 347] width 34 height 32
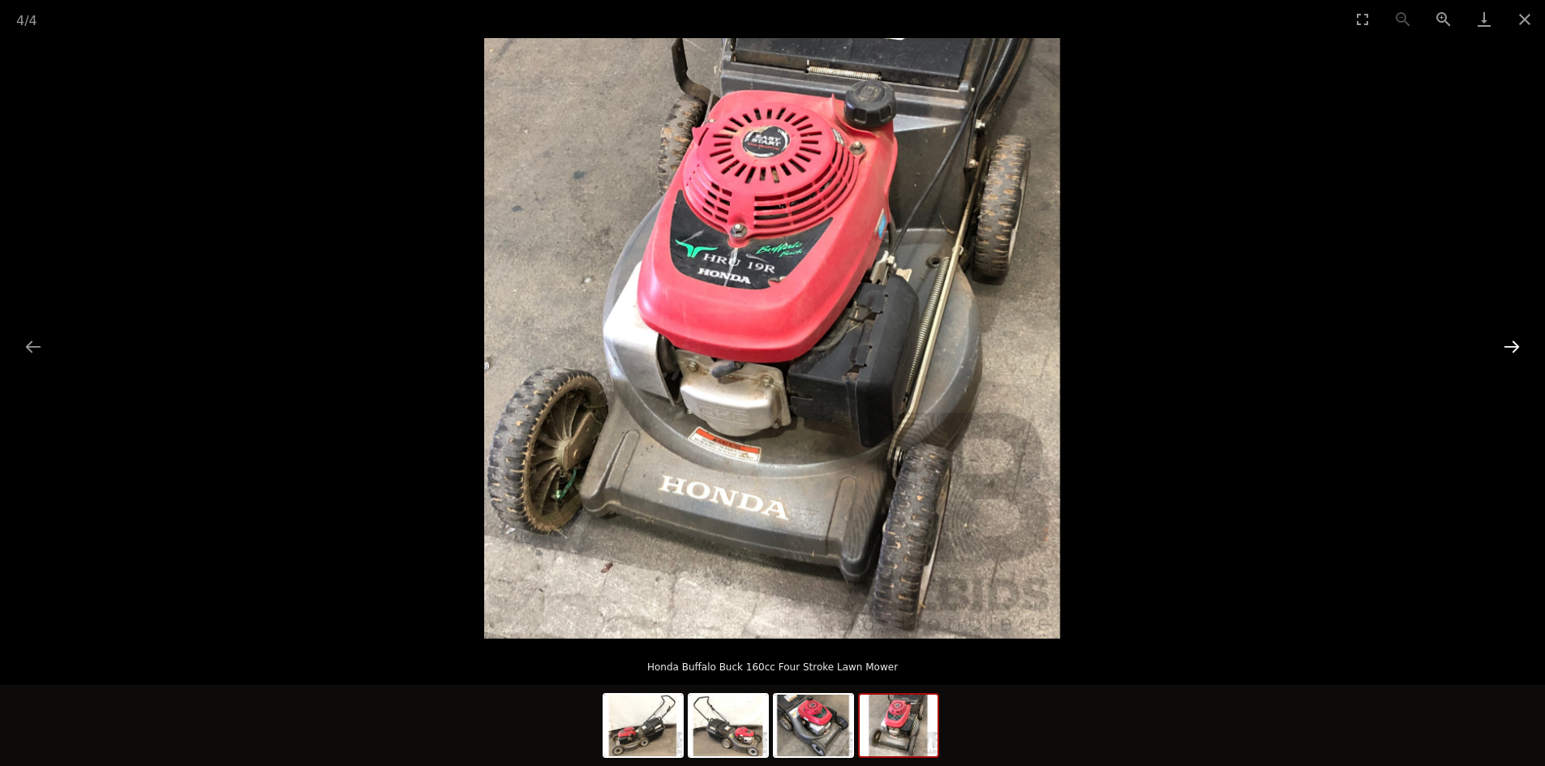
click at [1504, 341] on button "Next slide" at bounding box center [1511, 347] width 34 height 32
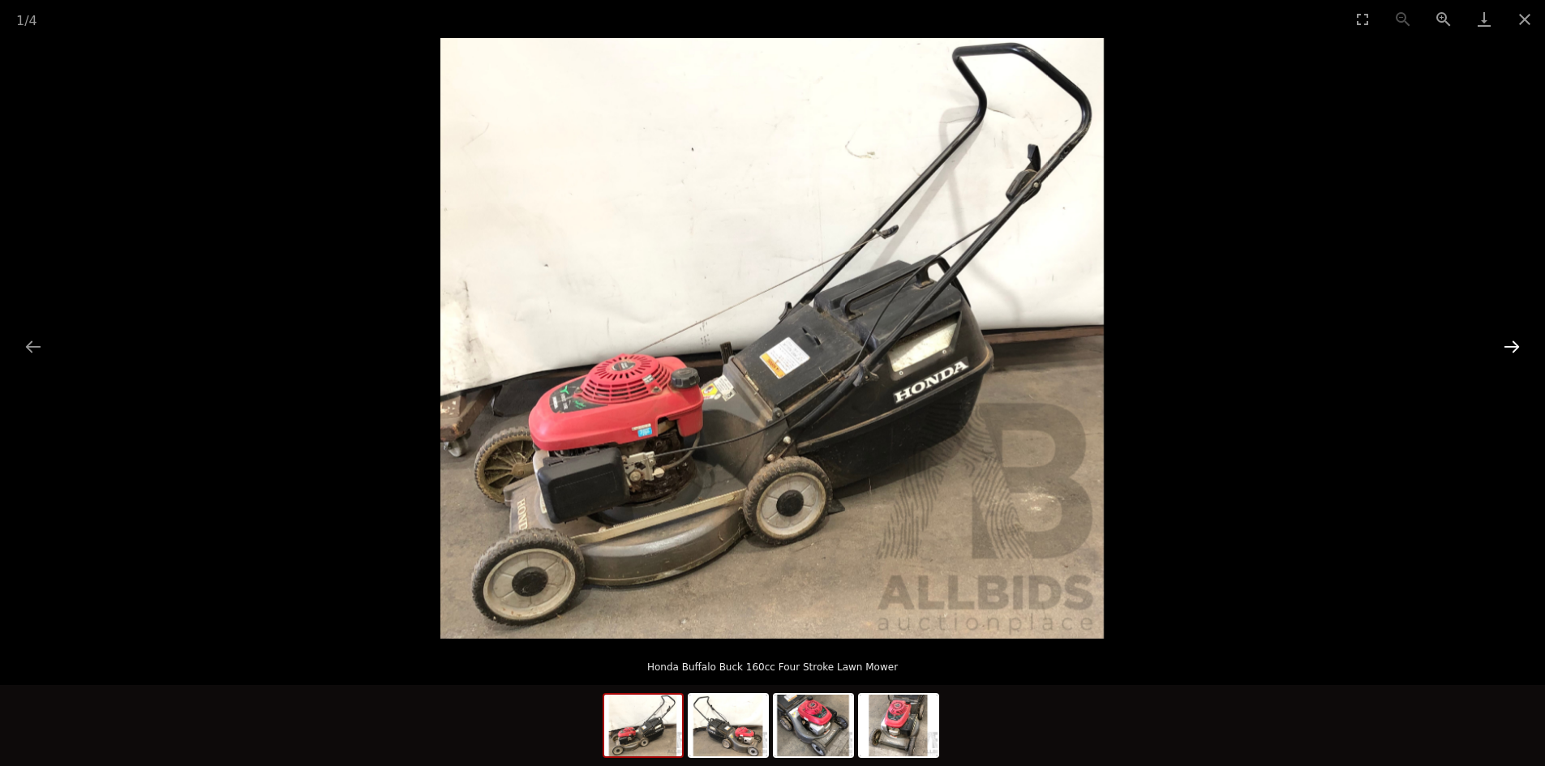
click at [1504, 341] on button "Next slide" at bounding box center [1511, 347] width 34 height 32
